Goal: Check status: Check status

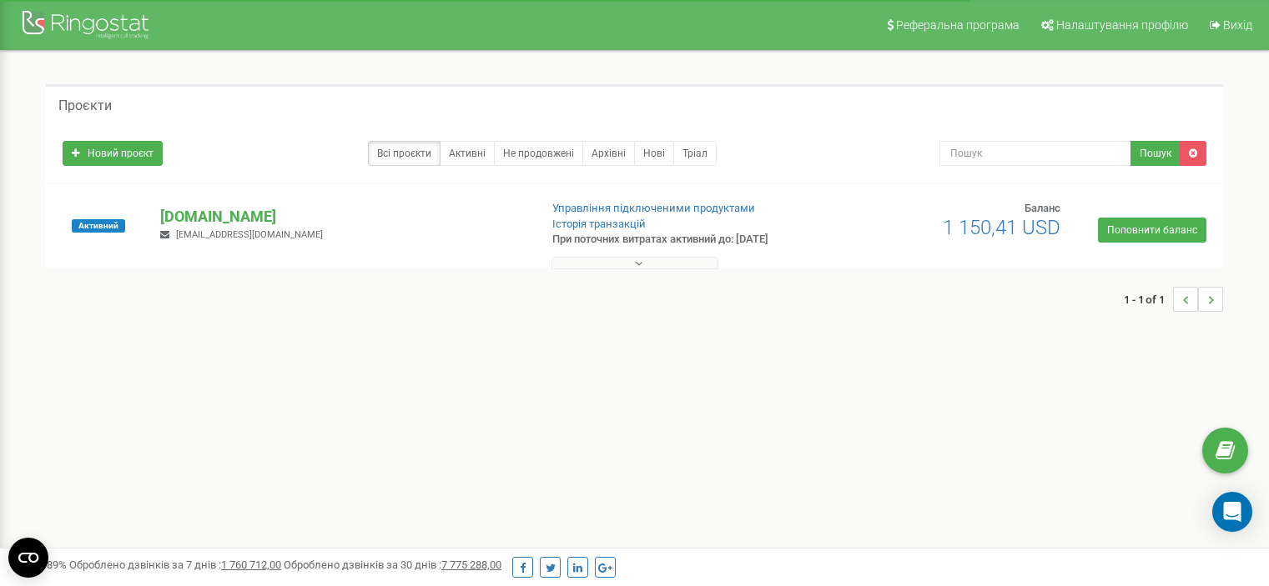
click at [204, 209] on p "[DOMAIN_NAME]" at bounding box center [342, 217] width 364 height 22
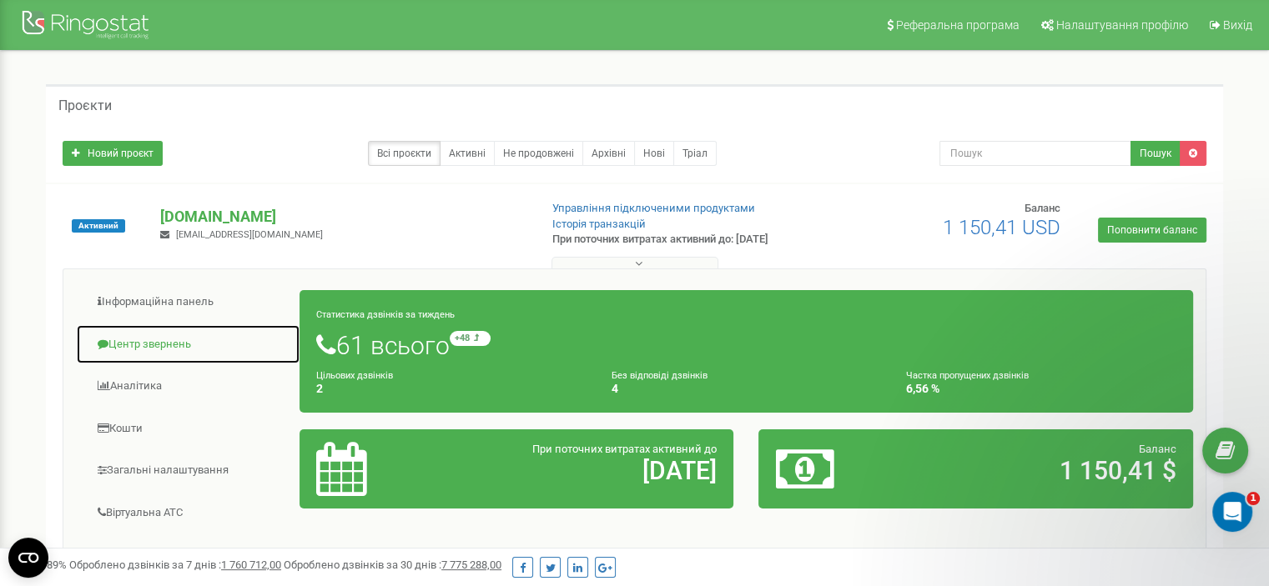
click at [145, 343] on link "Центр звернень" at bounding box center [188, 344] width 224 height 41
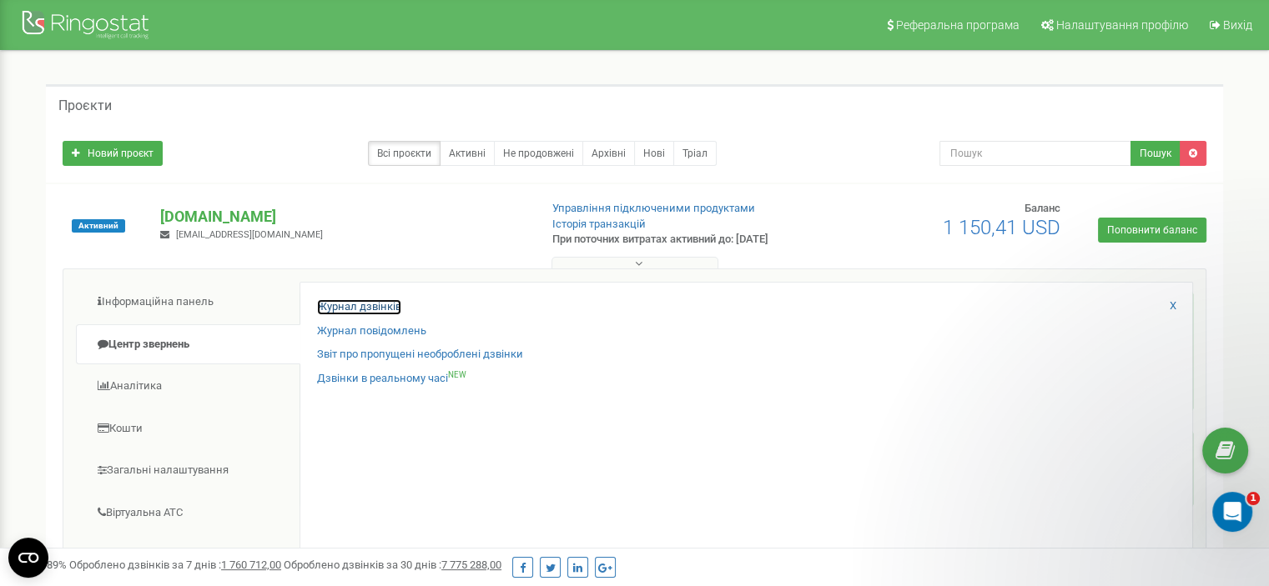
click at [382, 305] on link "Журнал дзвінків" at bounding box center [359, 307] width 84 height 16
